Goal: Navigation & Orientation: Find specific page/section

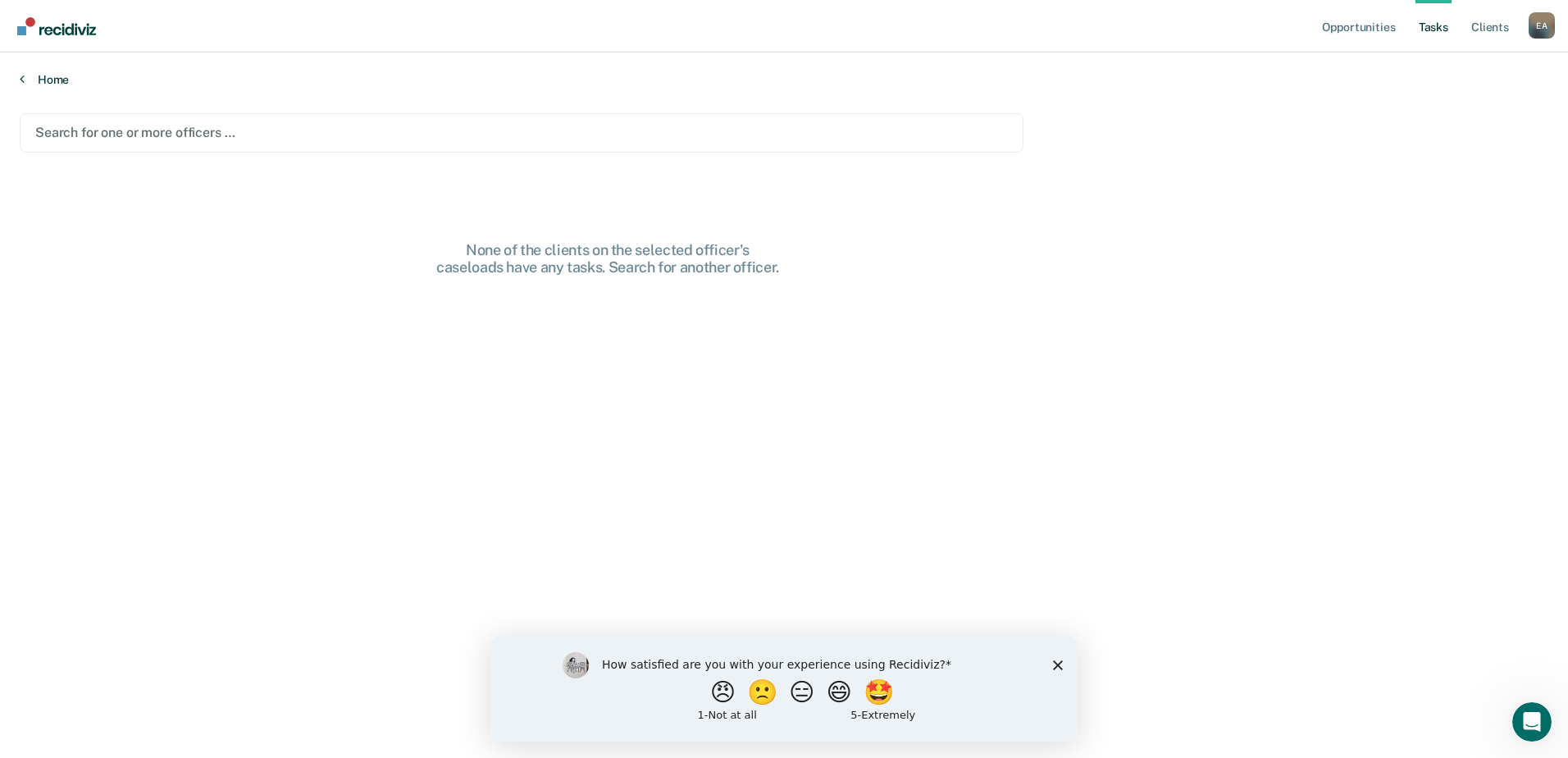
click at [20, 77] on icon at bounding box center [22, 78] width 5 height 13
